Goal: Register for event/course

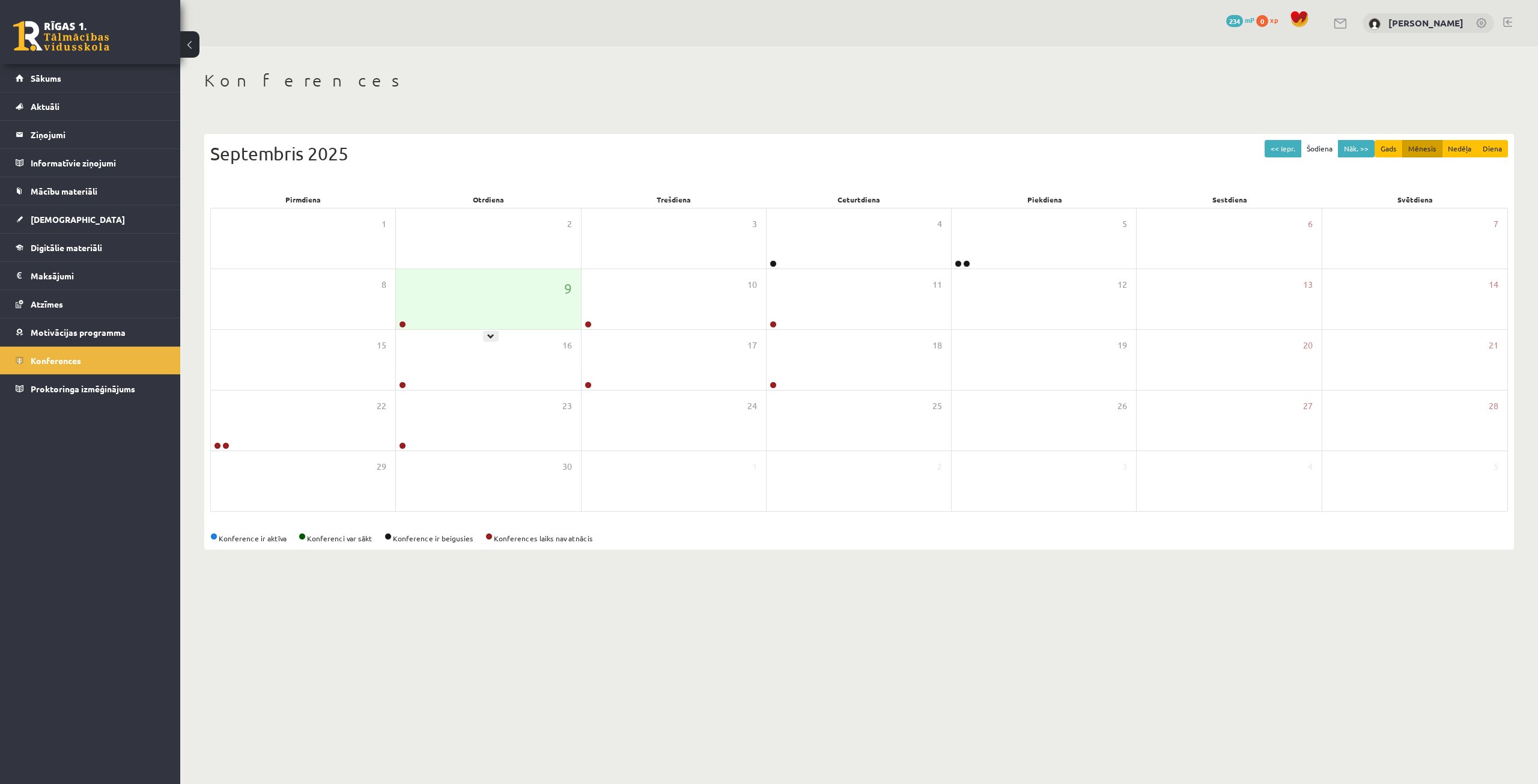
click at [413, 281] on div "9" at bounding box center [487, 299] width 184 height 60
click at [462, 306] on div "9" at bounding box center [487, 299] width 184 height 60
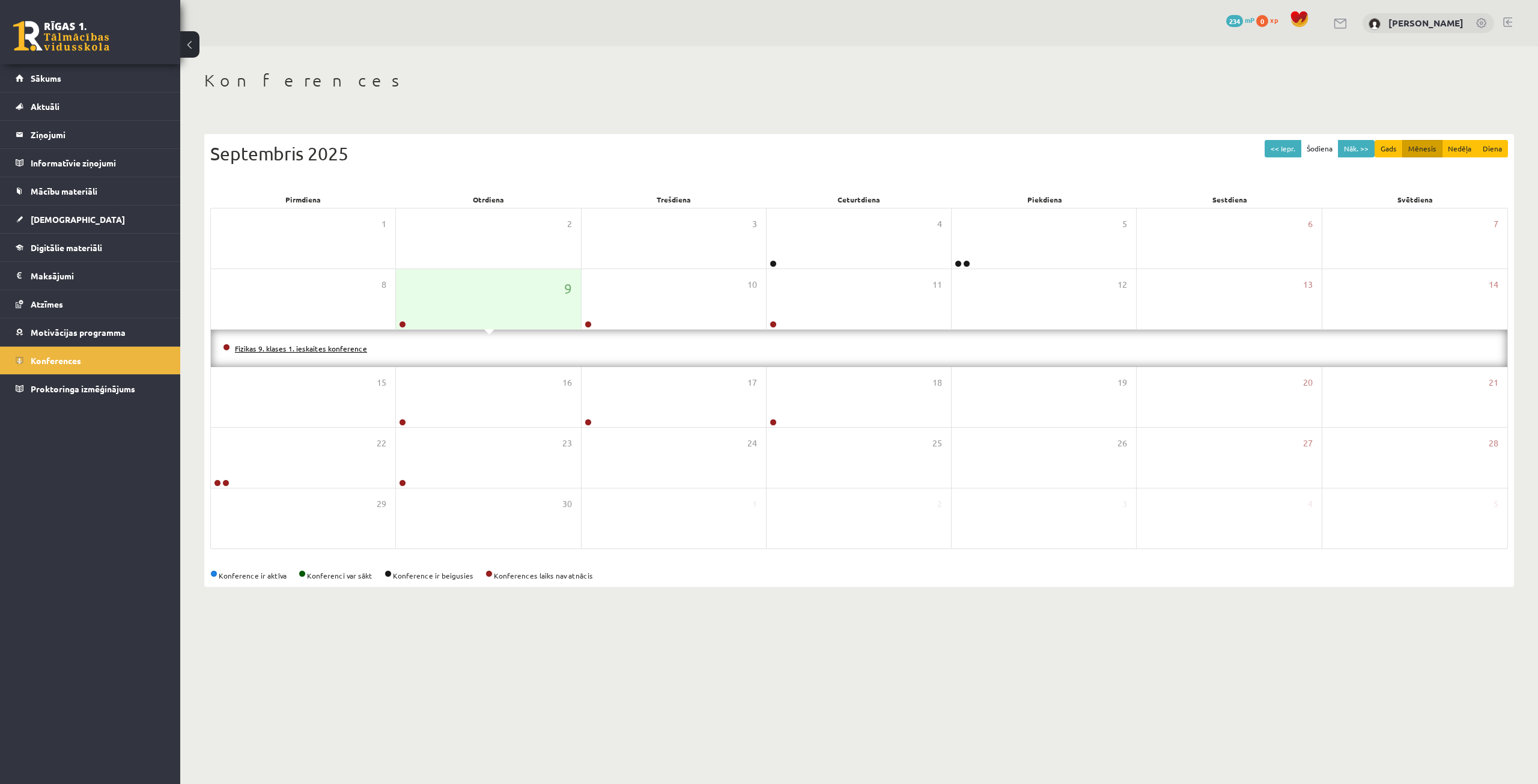
click at [246, 350] on link "Fizikas 9. klases 1. ieskaites konference" at bounding box center [301, 348] width 132 height 9
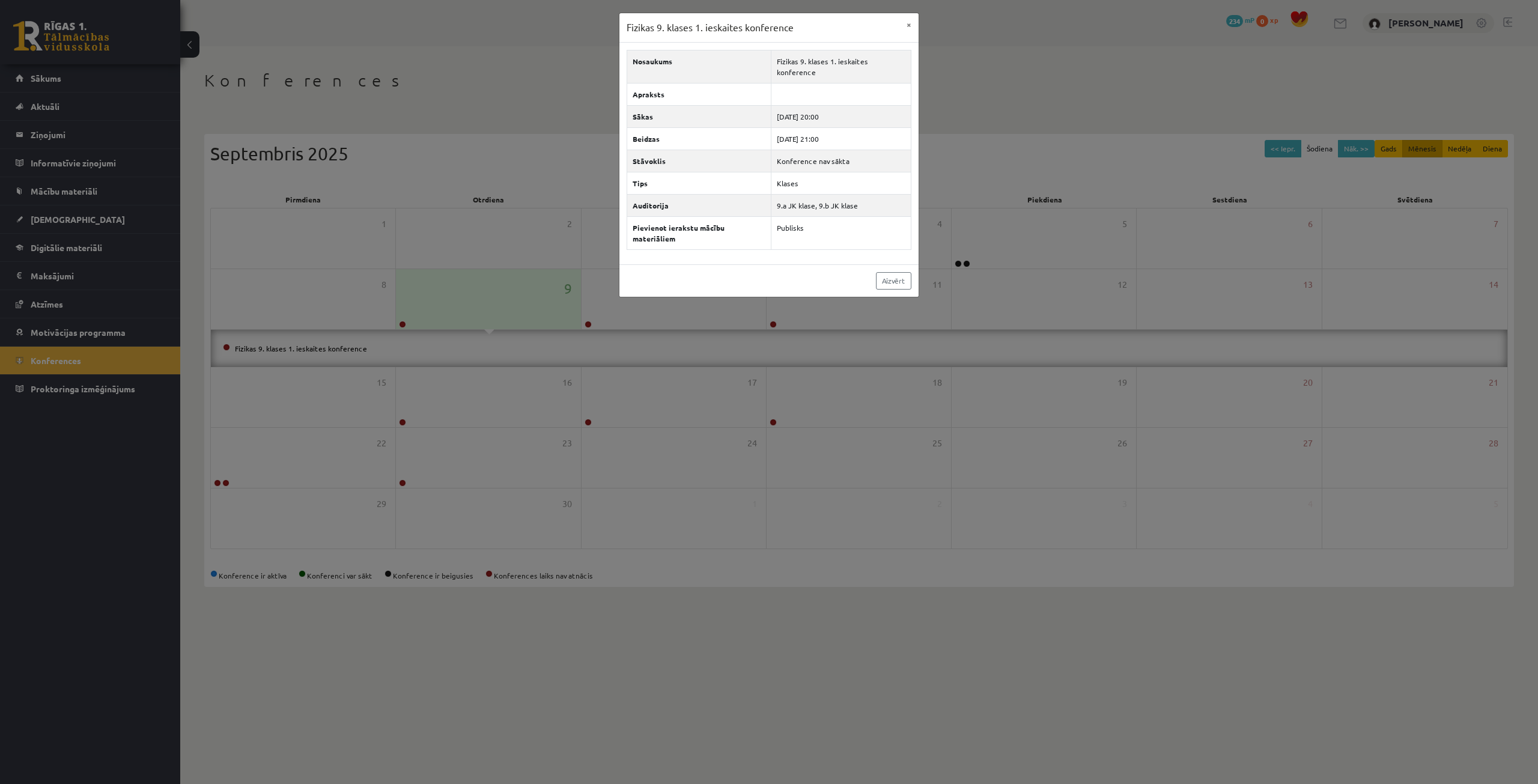
drag, startPoint x: 322, startPoint y: 400, endPoint x: 206, endPoint y: 259, distance: 182.6
click at [322, 399] on div "Fizikas 9. klases 1. ieskaites konference × Nosaukums Fizikas 9. klases 1. iesk…" at bounding box center [769, 392] width 1538 height 784
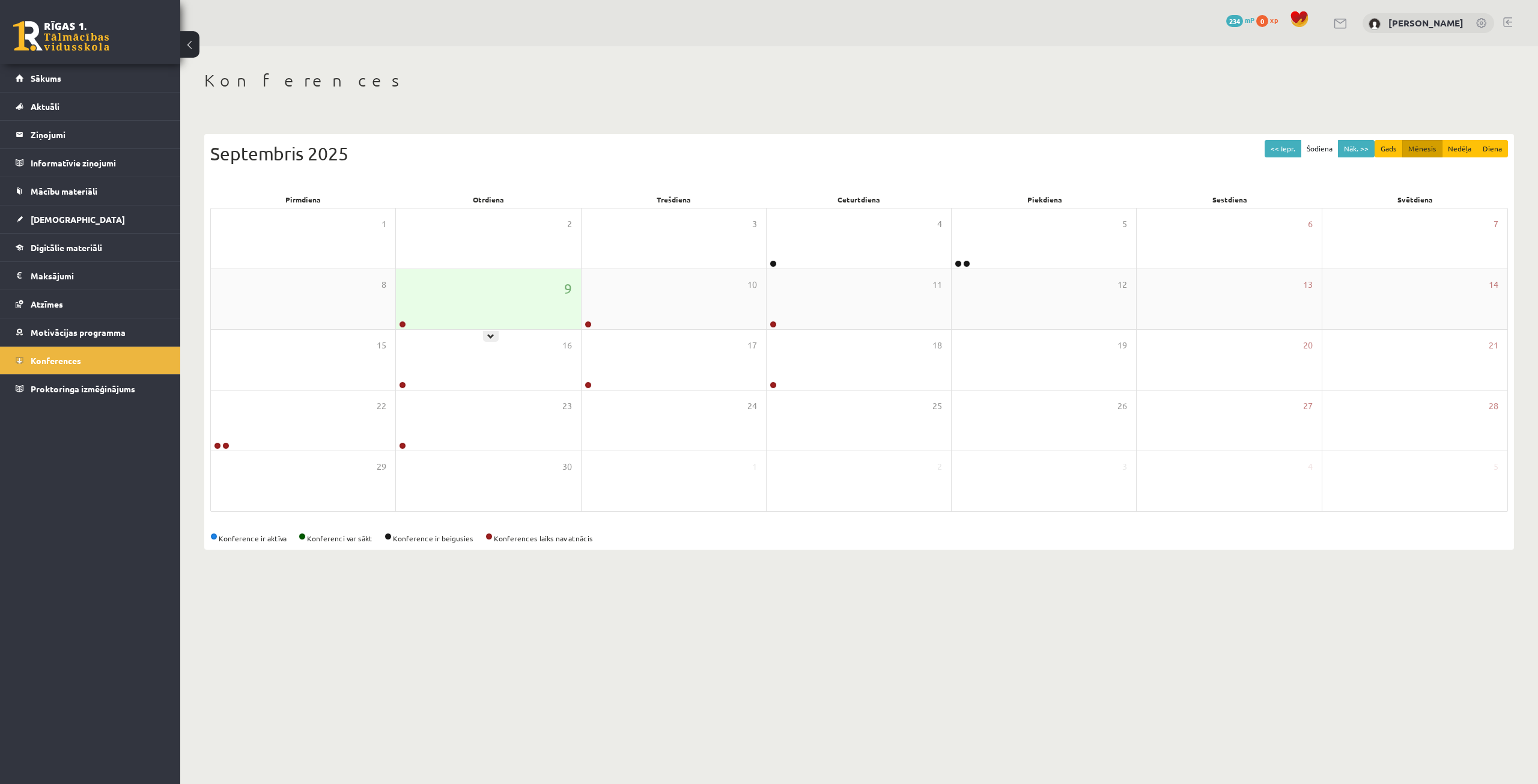
click at [405, 324] on link at bounding box center [402, 324] width 7 height 7
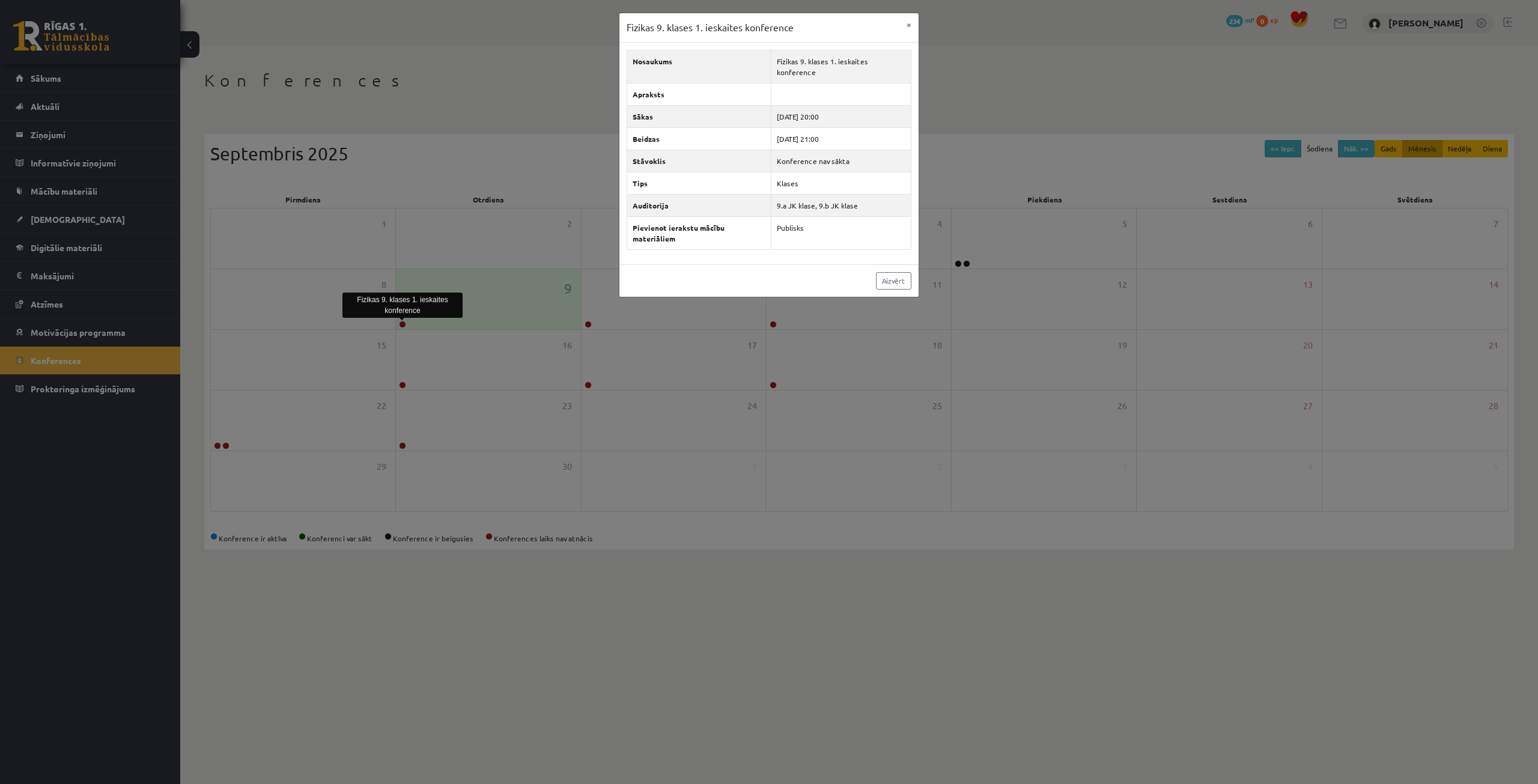
click at [419, 122] on div "Fizikas 9. klases 1. ieskaites konference × Nosaukums Fizikas 9. klases 1. iesk…" at bounding box center [769, 392] width 1538 height 784
